Goal: Check status: Check status

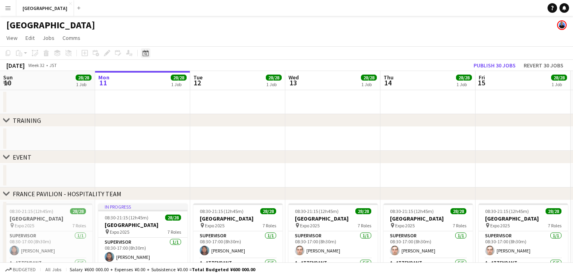
click at [146, 53] on icon at bounding box center [146, 54] width 3 height 3
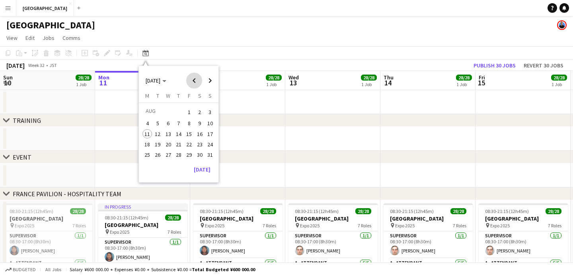
click at [200, 79] on span "Previous month" at bounding box center [194, 80] width 16 height 16
click at [215, 109] on button "1" at bounding box center [210, 112] width 10 height 12
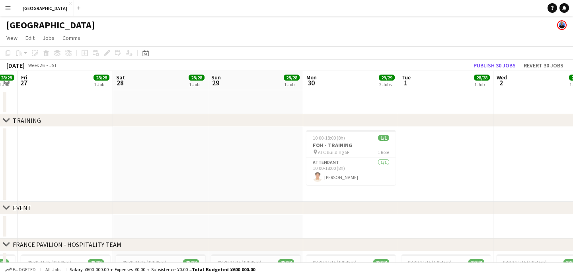
scroll to position [0, 268]
click at [149, 54] on icon at bounding box center [146, 53] width 6 height 6
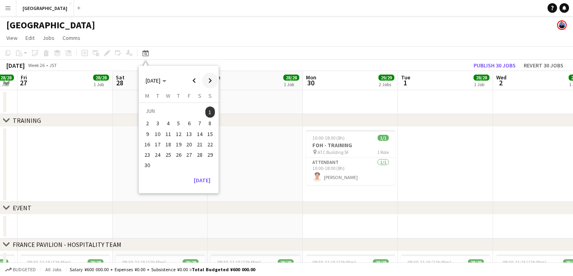
click at [207, 82] on span "Next month" at bounding box center [210, 80] width 16 height 16
click at [147, 134] on span "11" at bounding box center [148, 134] width 10 height 10
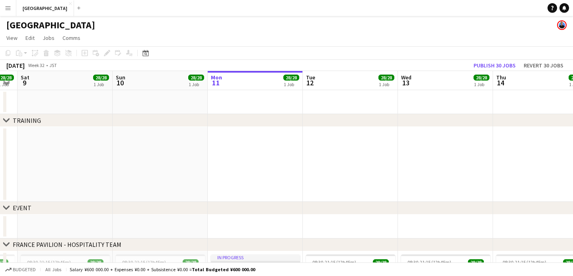
scroll to position [0, 274]
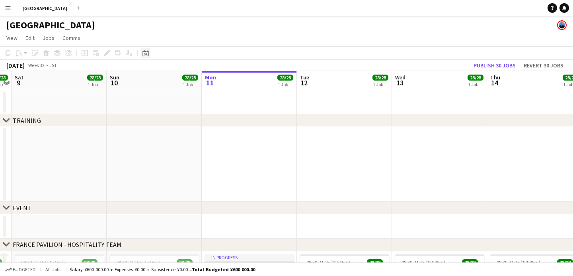
click at [147, 54] on icon "Date picker" at bounding box center [146, 53] width 6 height 6
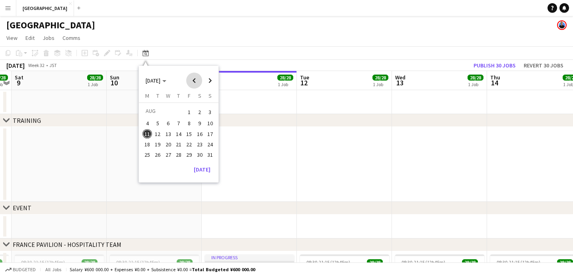
click at [191, 78] on span "Previous month" at bounding box center [194, 80] width 16 height 16
click at [207, 110] on span "1" at bounding box center [210, 111] width 10 height 11
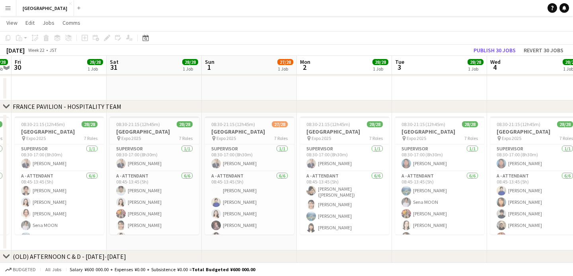
scroll to position [137, 0]
click at [143, 41] on div "Date picker" at bounding box center [146, 38] width 10 height 10
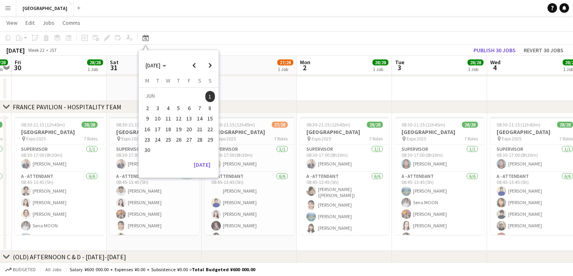
click at [150, 109] on span "2" at bounding box center [148, 108] width 10 height 10
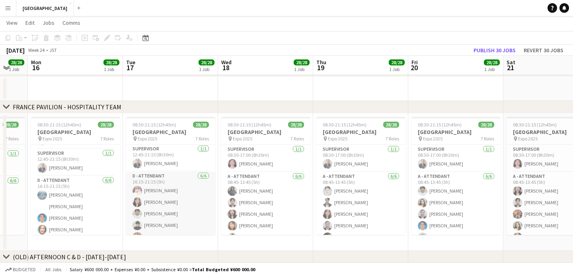
scroll to position [308, 0]
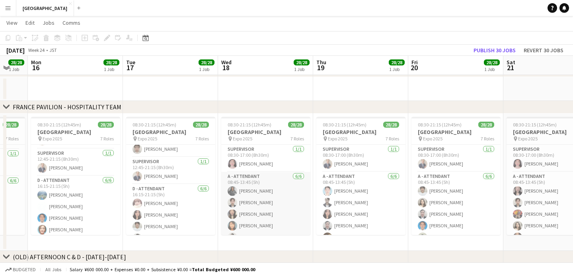
click at [264, 194] on app-card-role "A - ATTENDANT [DATE] 08:45-13:45 (5h) [PERSON_NAME] Mayu Minami Yume [PERSON_NA…" at bounding box center [265, 214] width 89 height 85
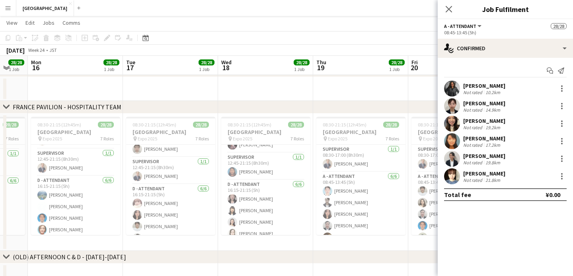
scroll to position [313, 0]
click at [450, 8] on icon at bounding box center [449, 9] width 6 height 6
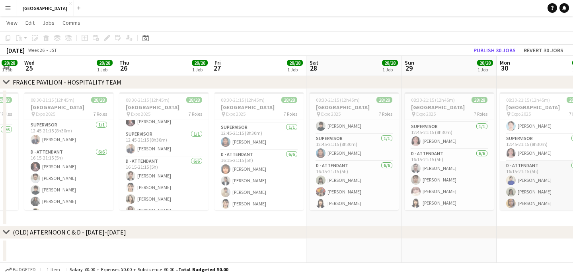
scroll to position [303, 0]
click at [142, 42] on div "Date picker" at bounding box center [146, 38] width 10 height 10
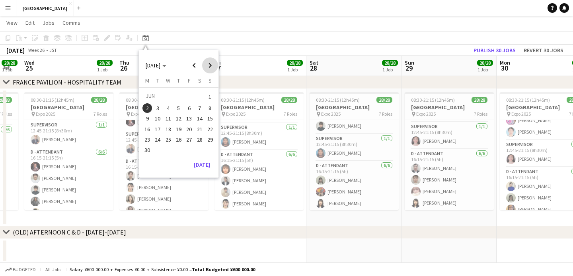
click at [213, 68] on span "Next month" at bounding box center [210, 65] width 16 height 16
click at [148, 119] on span "11" at bounding box center [148, 119] width 10 height 10
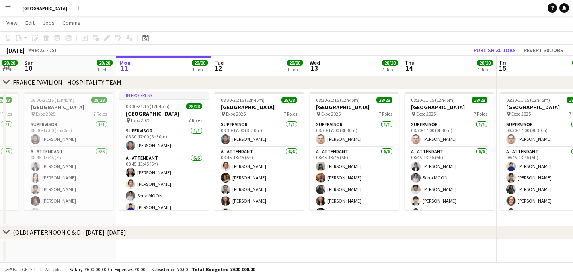
scroll to position [0, 274]
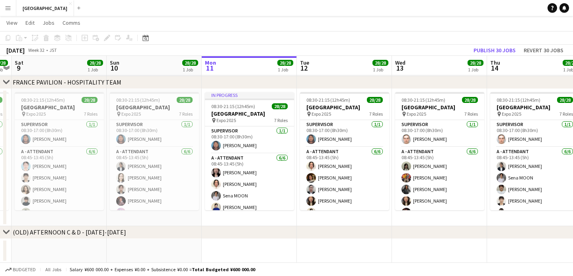
click at [243, 32] on app-toolbar "Copy Paste Paste Command V Paste with crew Command Shift V Paste linked Job [GE…" at bounding box center [286, 38] width 573 height 14
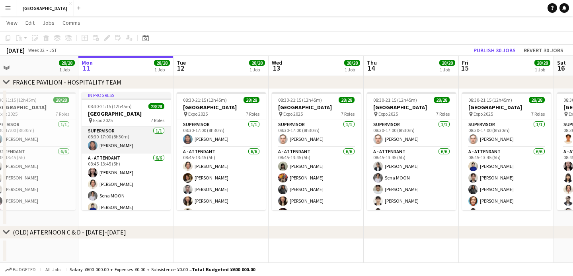
scroll to position [0, 400]
